Goal: Book appointment/travel/reservation

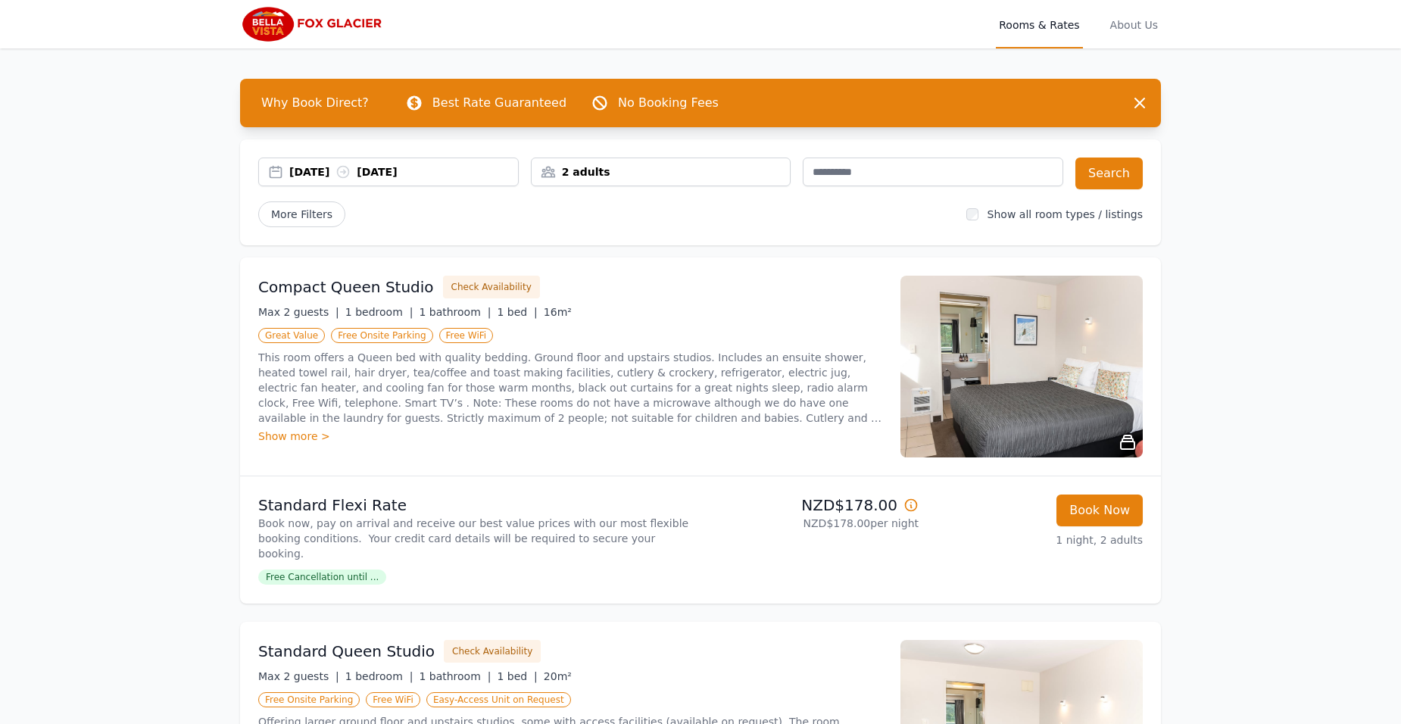
click at [910, 504] on icon at bounding box center [910, 504] width 15 height 15
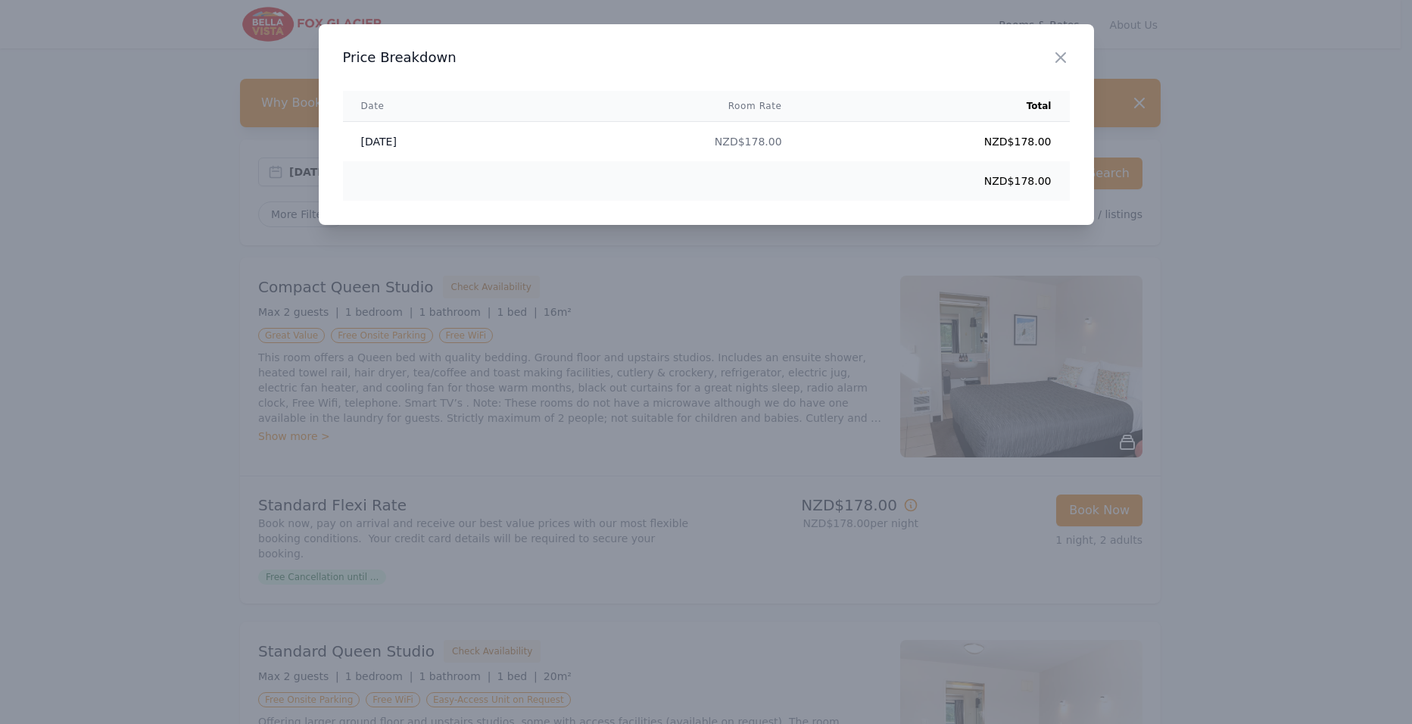
click at [912, 504] on div at bounding box center [706, 362] width 1412 height 724
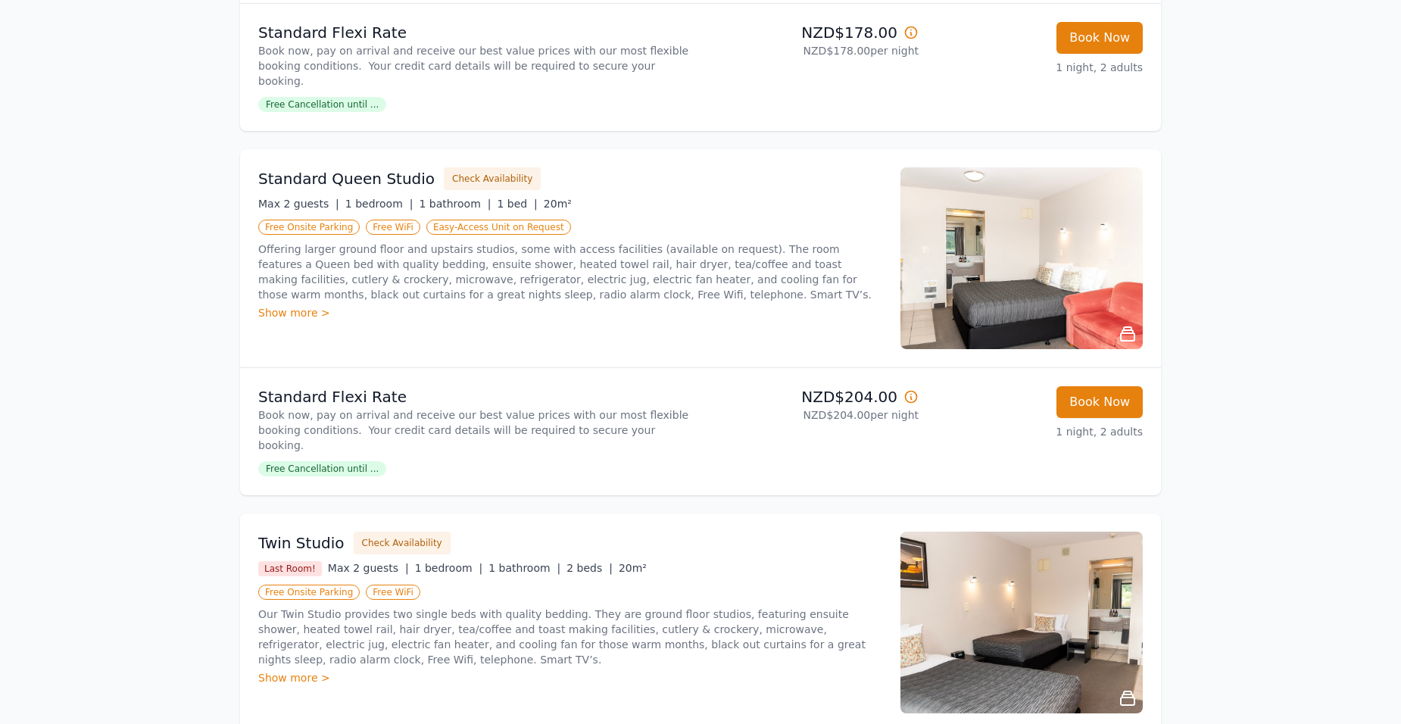
scroll to position [475, 0]
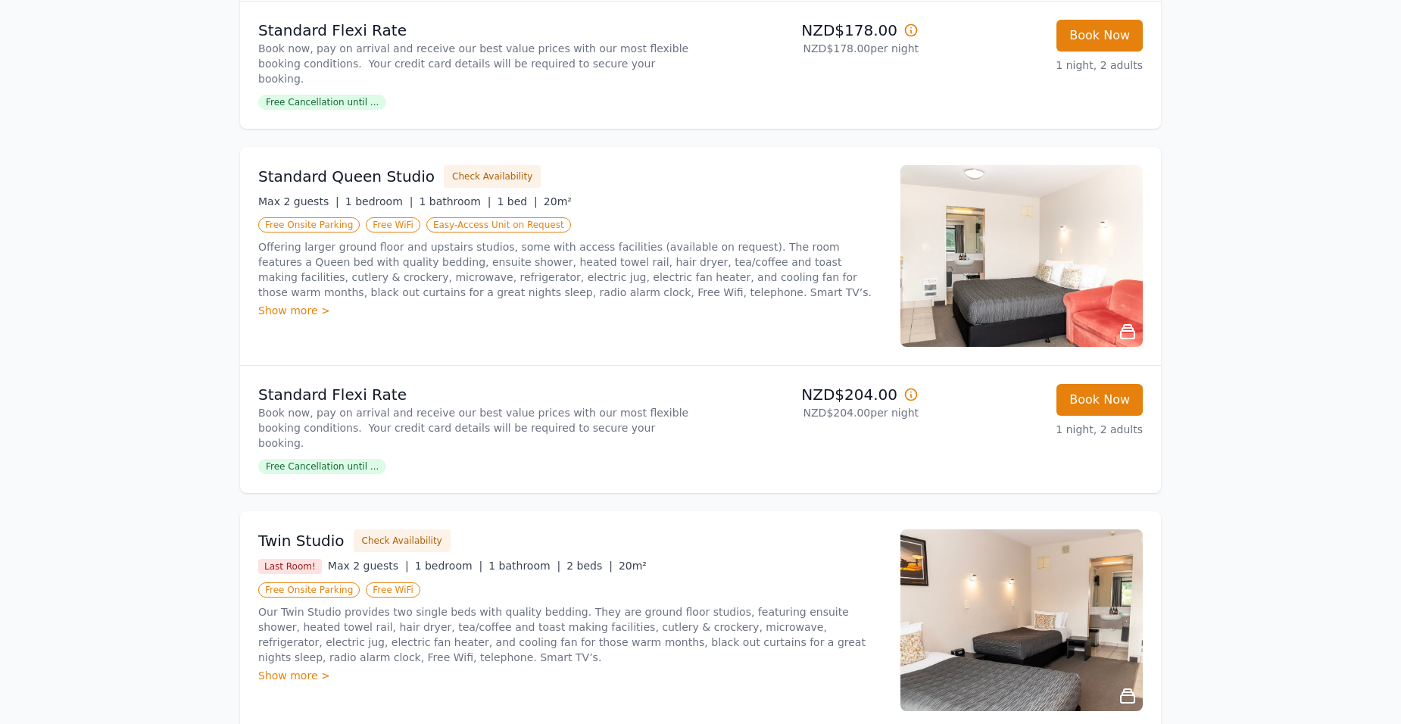
click at [281, 303] on div "Show more >" at bounding box center [570, 310] width 624 height 15
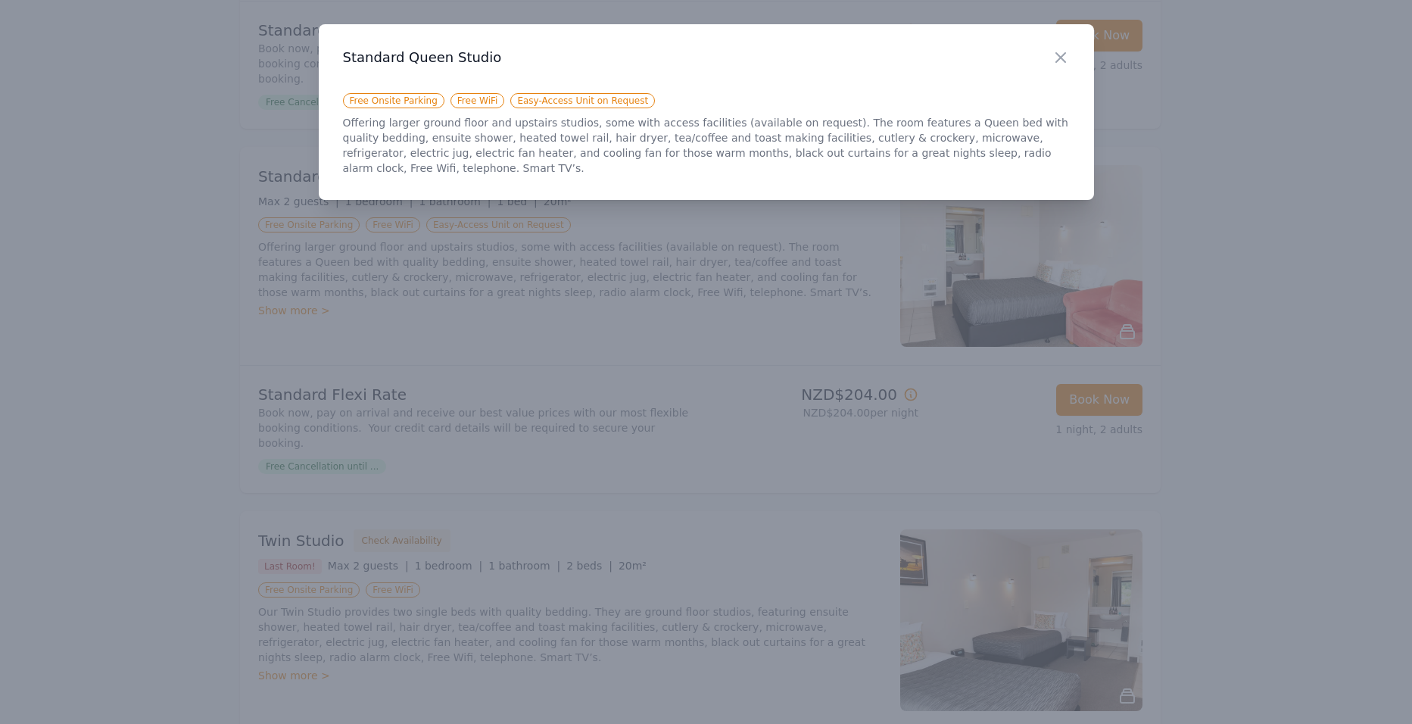
click at [1245, 231] on div at bounding box center [706, 362] width 1412 height 724
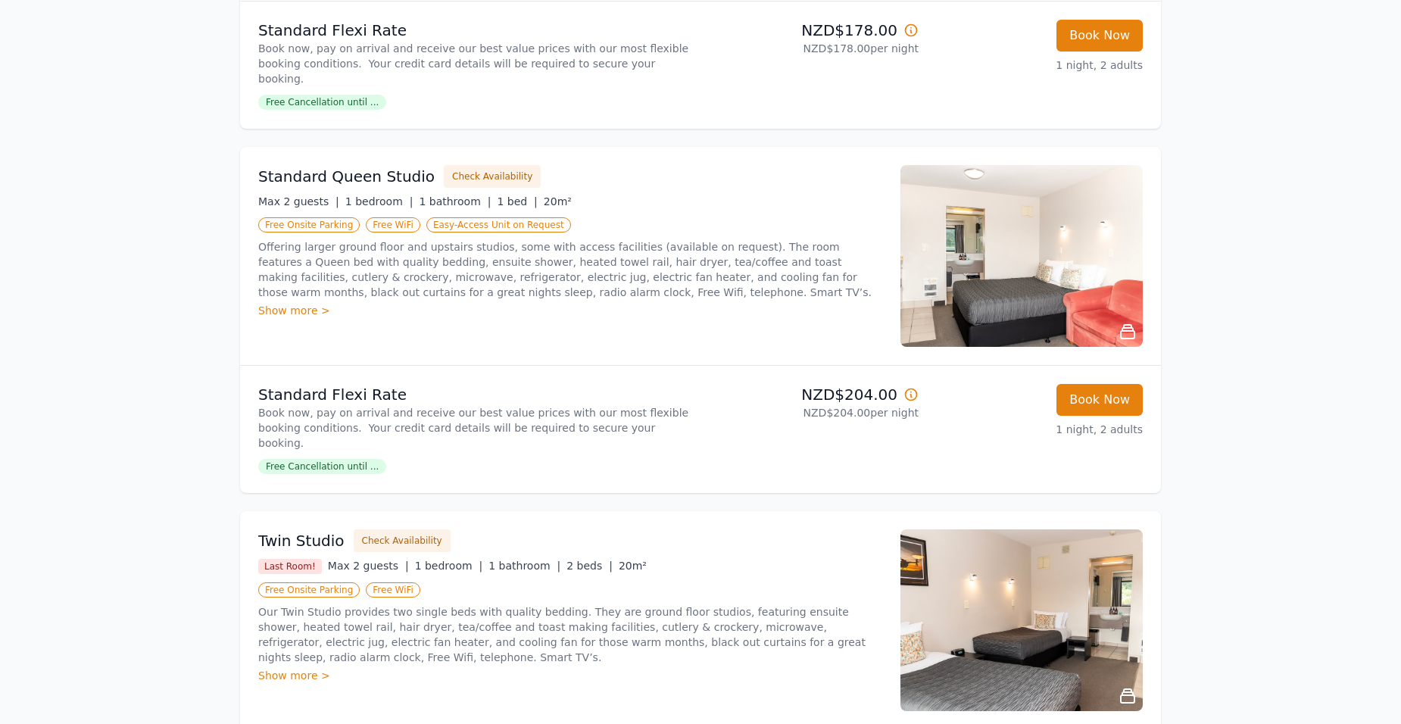
click at [1120, 323] on icon at bounding box center [1127, 332] width 18 height 18
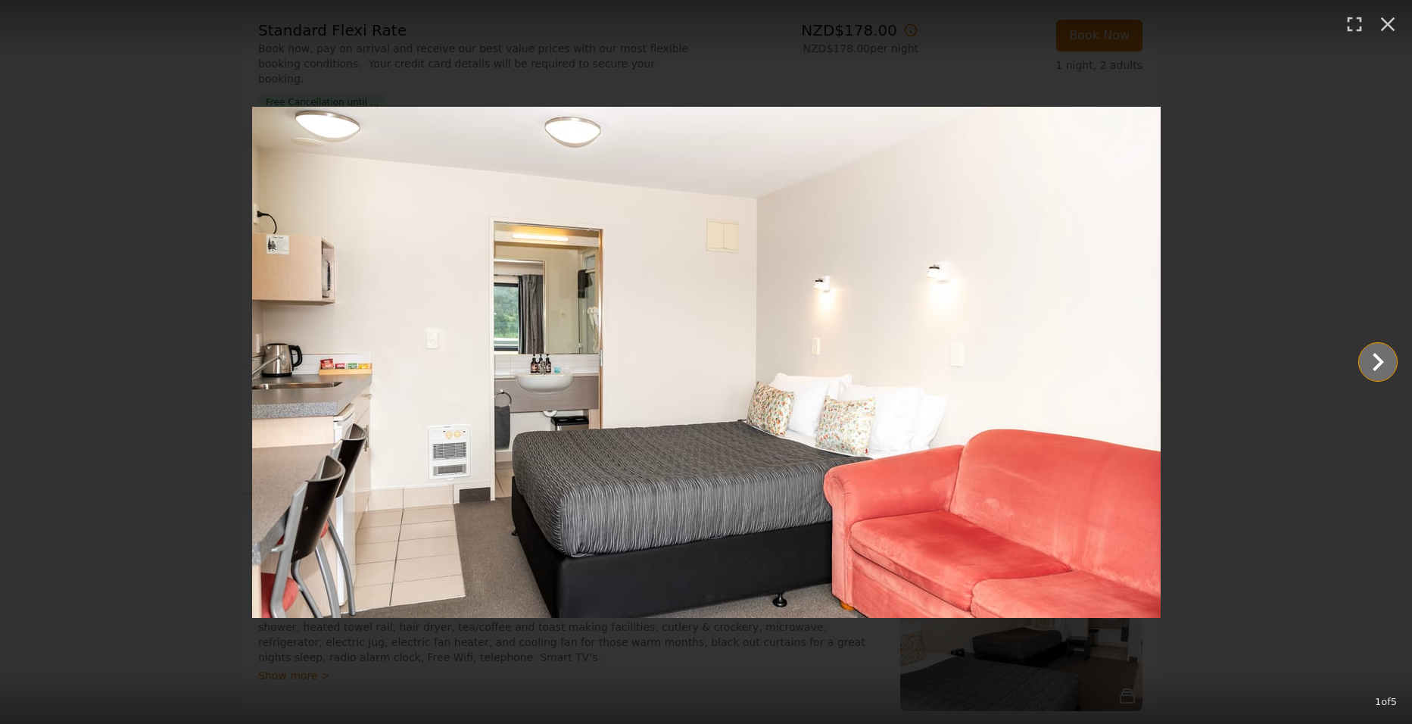
click at [1379, 360] on icon "Show slide 2 of 5" at bounding box center [1378, 362] width 11 height 18
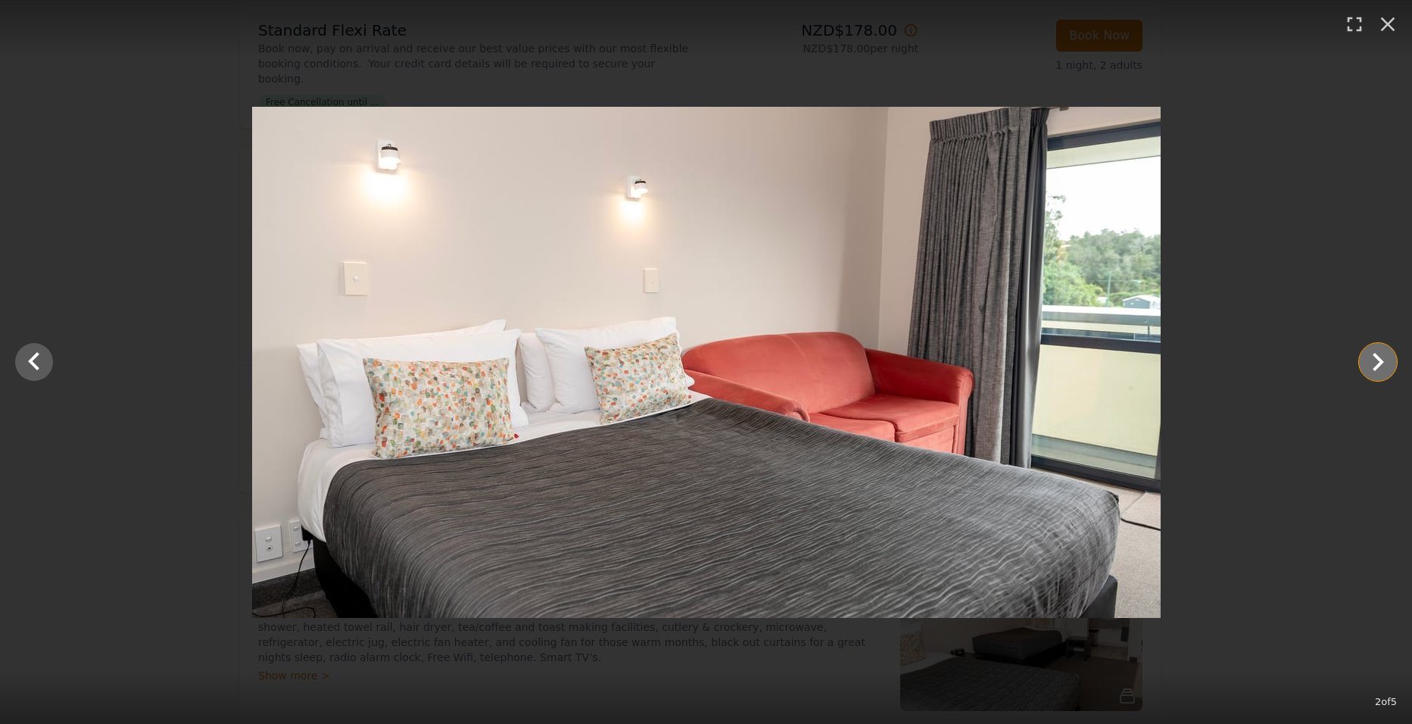
click at [1379, 360] on icon "Show slide 3 of 5" at bounding box center [1378, 362] width 11 height 18
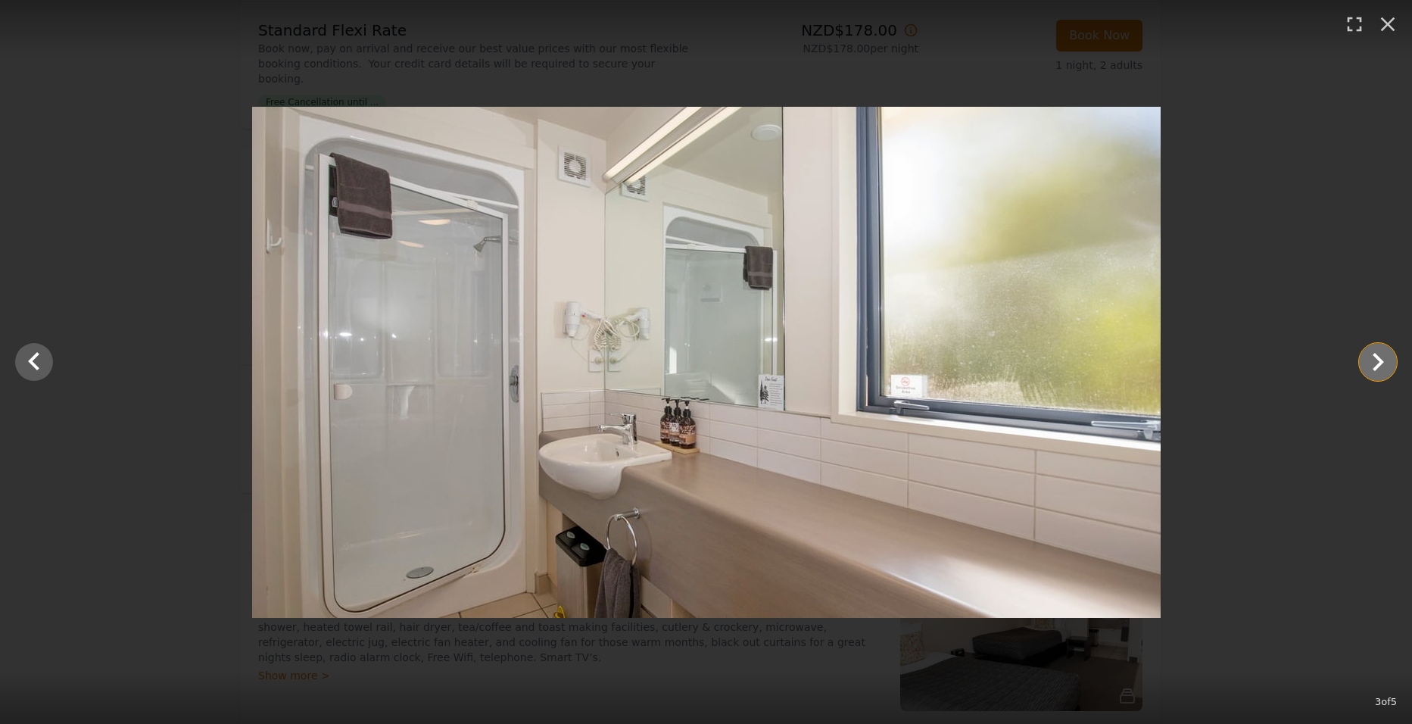
click at [1379, 360] on icon "Show slide 4 of 5" at bounding box center [1378, 362] width 11 height 18
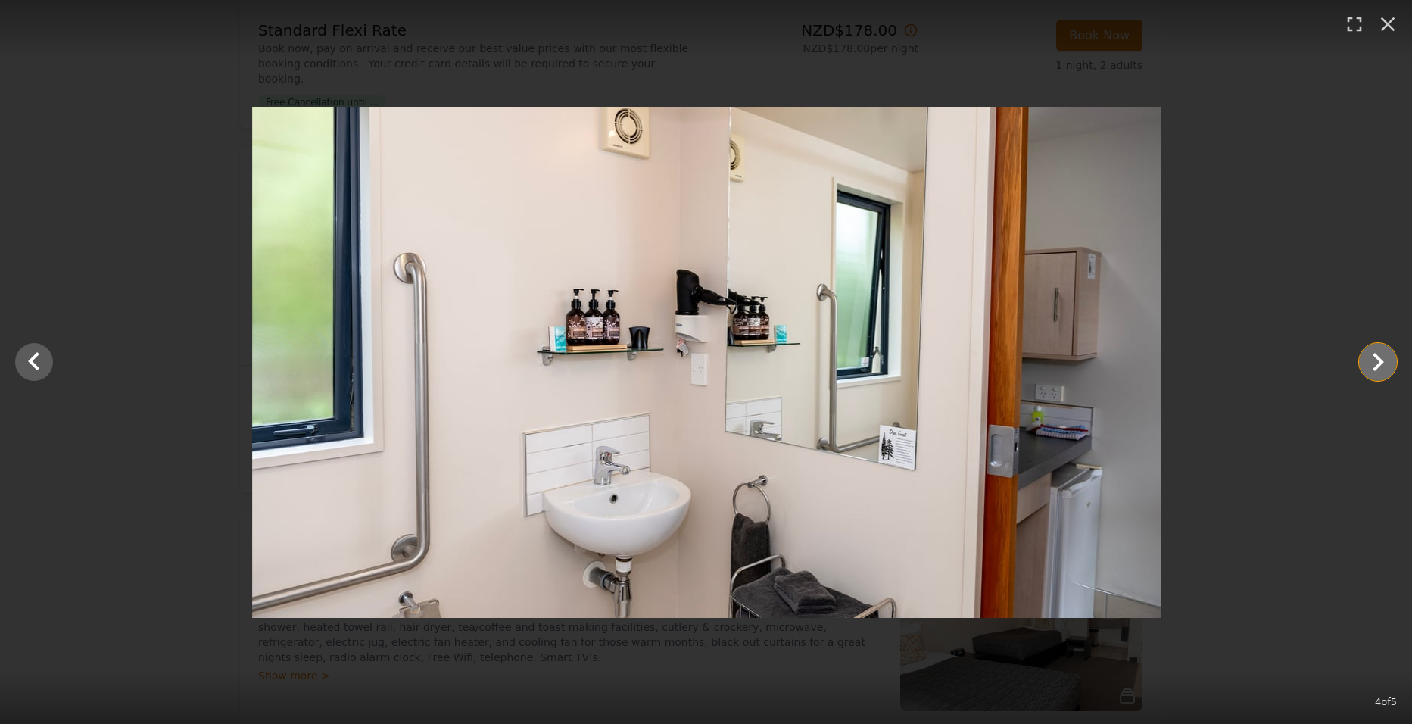
click at [1379, 360] on icon "Show slide 5 of 5" at bounding box center [1378, 362] width 11 height 18
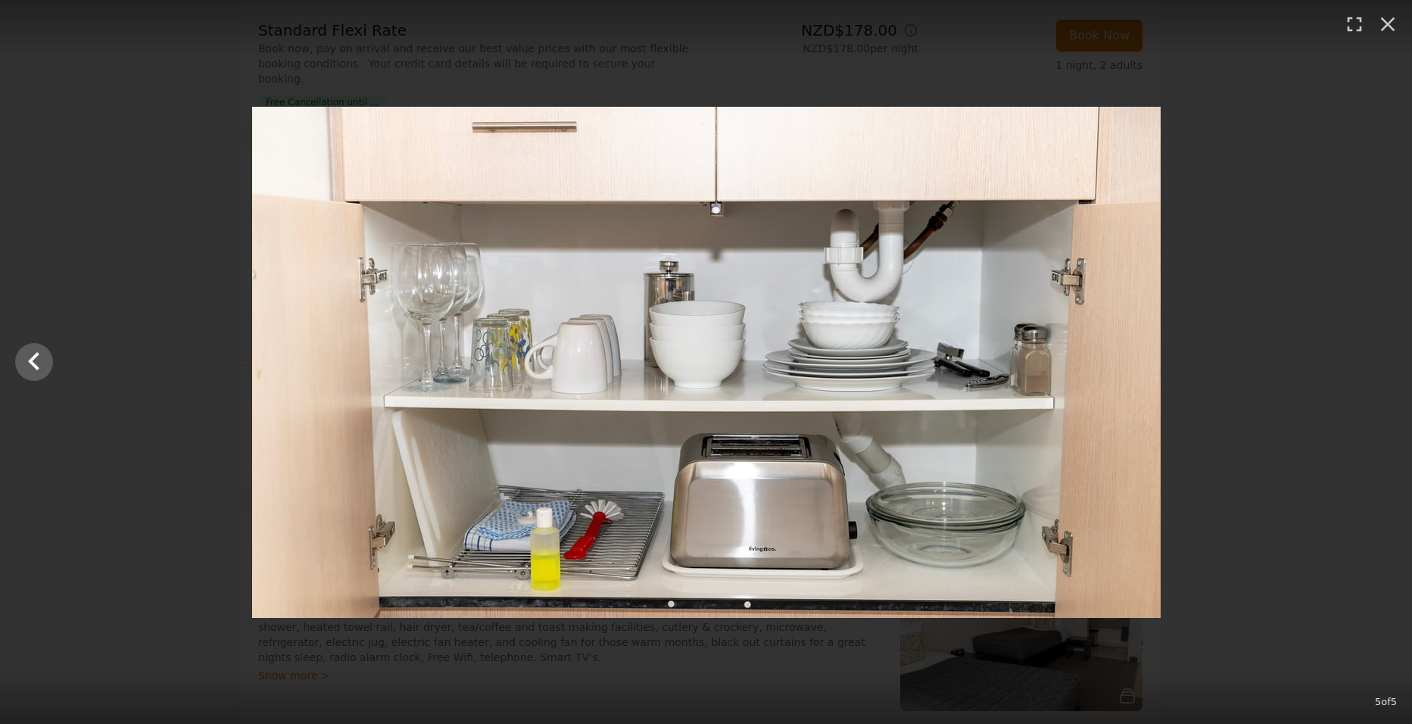
click at [1379, 360] on div at bounding box center [706, 362] width 1412 height 511
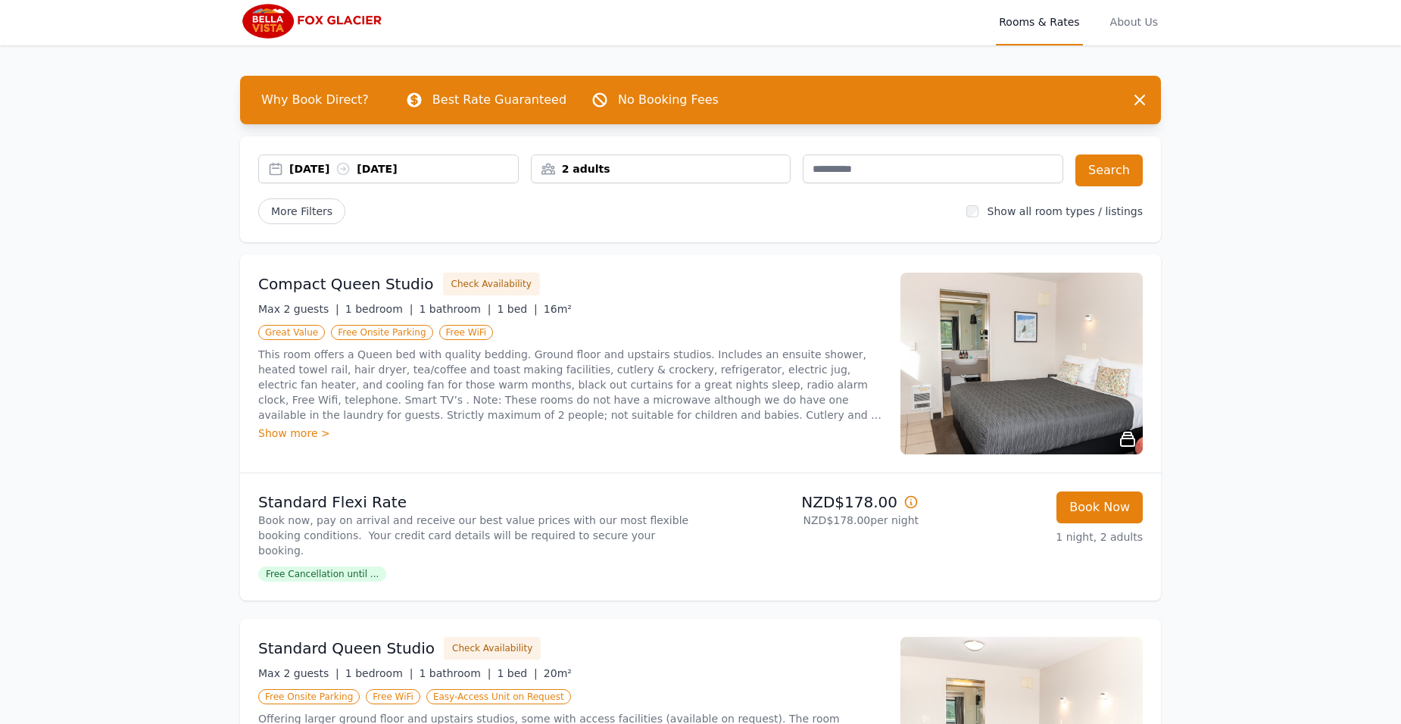
scroll to position [0, 0]
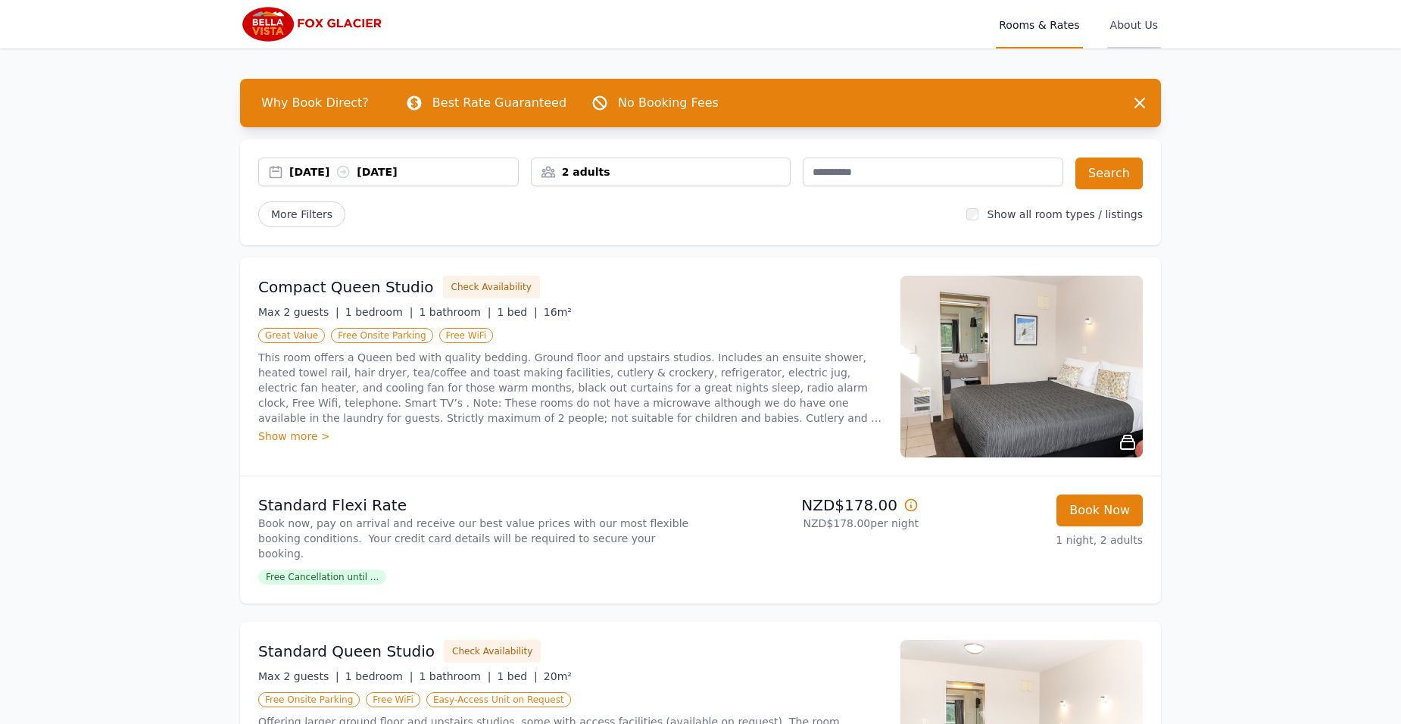
click at [1138, 27] on span "About Us" at bounding box center [1134, 24] width 54 height 48
